Goal: Navigation & Orientation: Find specific page/section

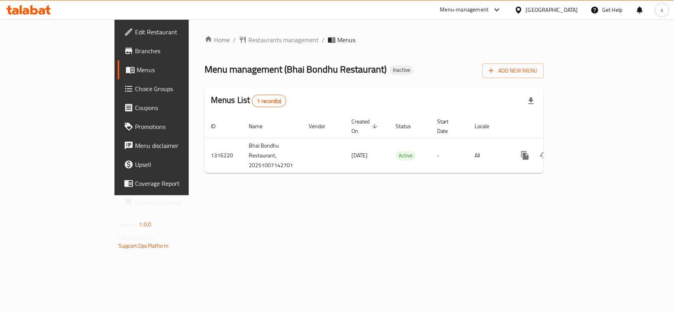
click at [135, 86] on span "Choice Groups" at bounding box center [178, 88] width 86 height 9
click at [205, 33] on div "Home / Restaurants management / Menus Menu management ( Bhai Bondhu Restaurant …" at bounding box center [374, 107] width 371 height 177
click at [248, 42] on span "Restaurants management" at bounding box center [283, 40] width 70 height 9
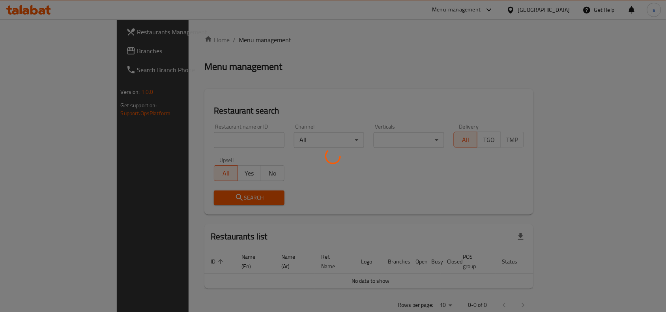
click at [199, 138] on div at bounding box center [333, 156] width 666 height 312
click at [200, 137] on div at bounding box center [333, 156] width 666 height 312
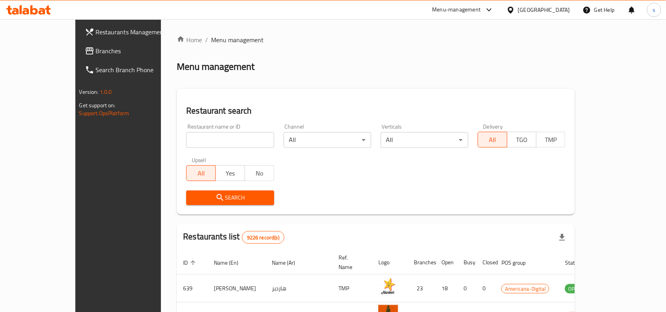
click at [193, 139] on div at bounding box center [333, 156] width 666 height 312
click at [191, 139] on input "search" at bounding box center [230, 140] width 88 height 16
paste input "707581"
type input "707581"
click button "Search" at bounding box center [230, 198] width 88 height 15
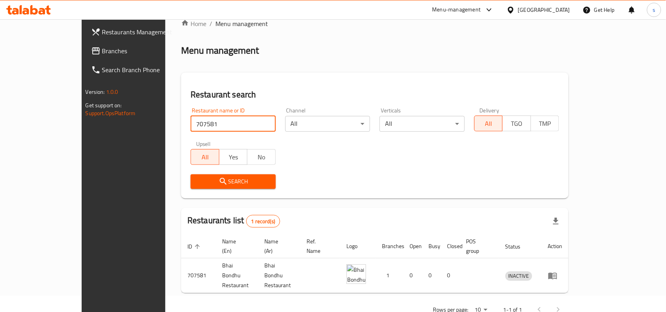
scroll to position [24, 0]
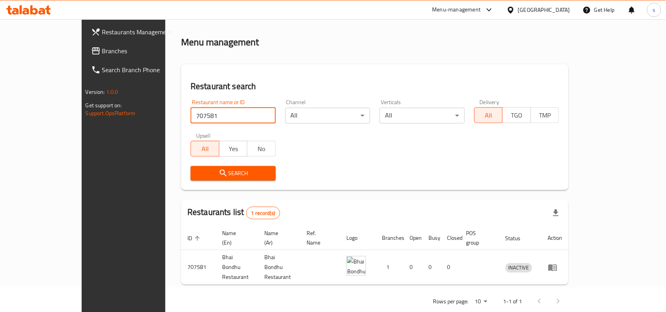
click at [102, 48] on span "Branches" at bounding box center [144, 50] width 84 height 9
